Goal: Find specific page/section: Find specific page/section

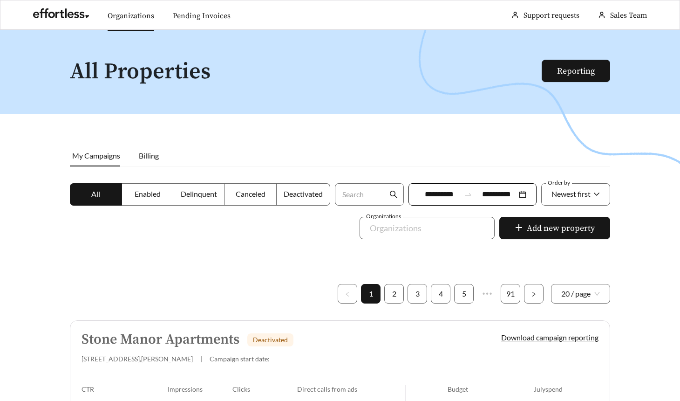
click at [136, 21] on link "Organizations" at bounding box center [131, 15] width 47 height 9
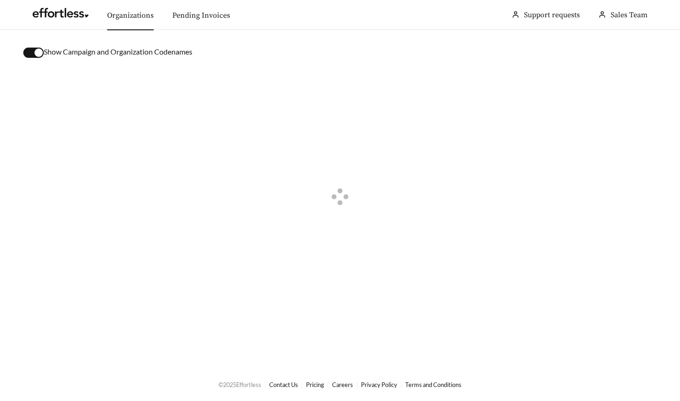
click at [38, 53] on div "button" at bounding box center [38, 52] width 8 height 8
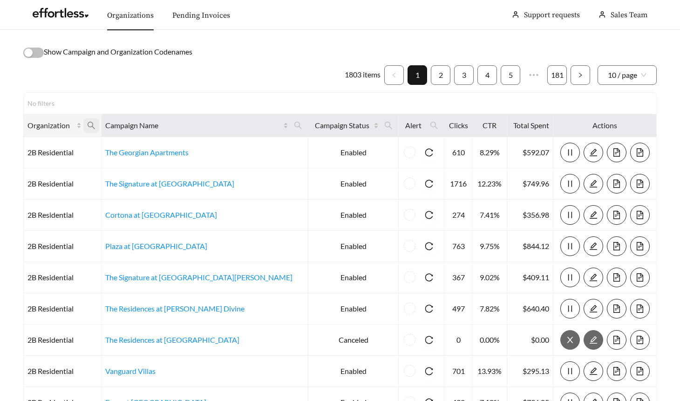
click at [96, 126] on icon "search" at bounding box center [91, 125] width 8 height 8
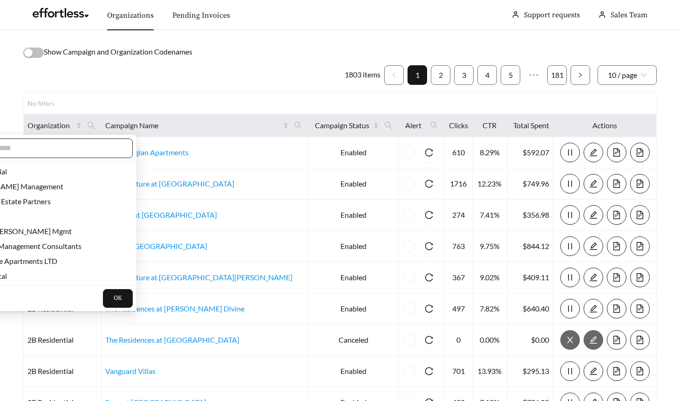
click at [84, 149] on input "text" at bounding box center [43, 148] width 160 height 11
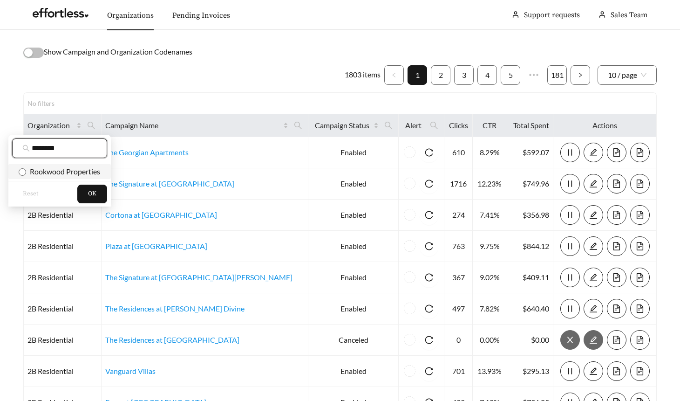
type input "********"
click at [93, 175] on span "Rookwood Properties" at bounding box center [63, 171] width 74 height 9
click at [95, 190] on span "OK" at bounding box center [92, 193] width 8 height 9
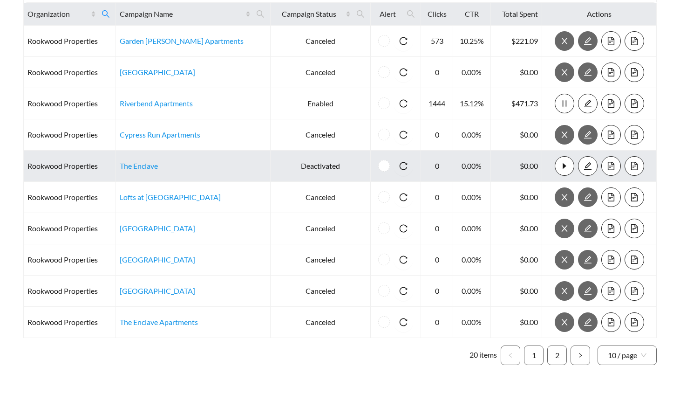
scroll to position [133, 0]
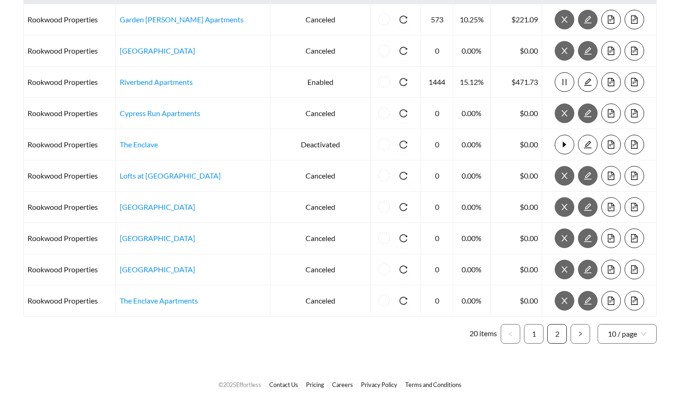
click at [560, 335] on link "2" at bounding box center [557, 333] width 19 height 19
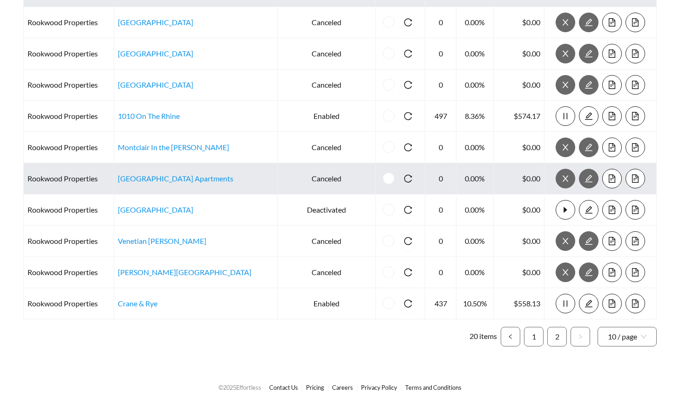
scroll to position [133, 0]
